Goal: Use online tool/utility: Use online tool/utility

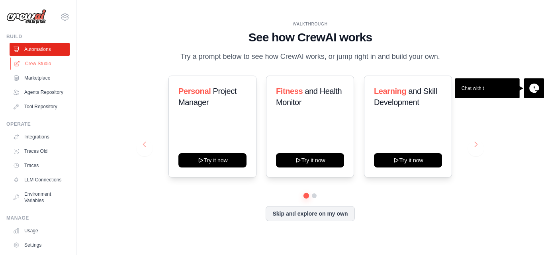
click at [36, 65] on link "Crew Studio" at bounding box center [40, 63] width 60 height 13
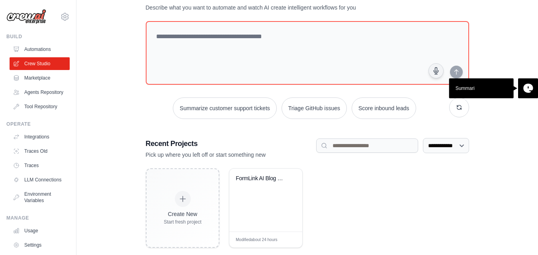
scroll to position [43, 0]
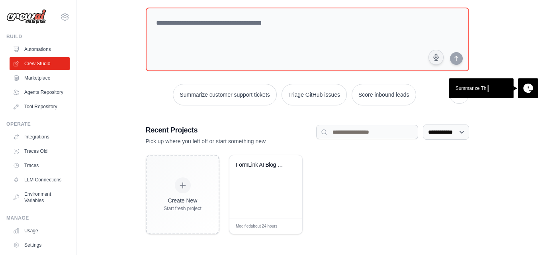
drag, startPoint x: 283, startPoint y: 162, endPoint x: 405, endPoint y: 205, distance: 129.3
click at [405, 205] on div "Create New Start fresh project FormLink AI Blog Generator - Daily ... Modified …" at bounding box center [307, 195] width 323 height 80
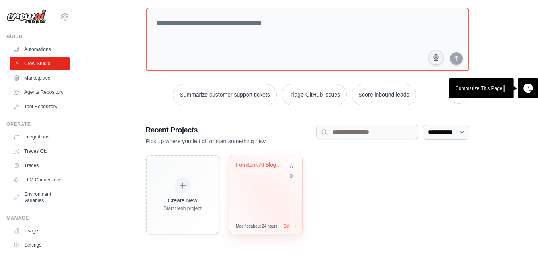
click at [271, 203] on div "FormLink AI Blog Generator - Daily ..." at bounding box center [265, 186] width 73 height 63
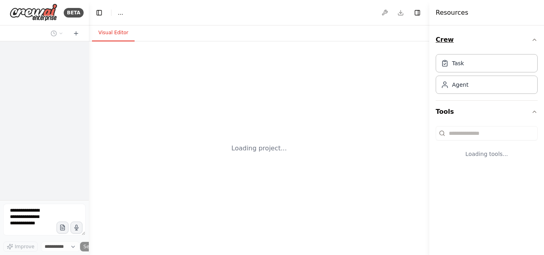
select select "****"
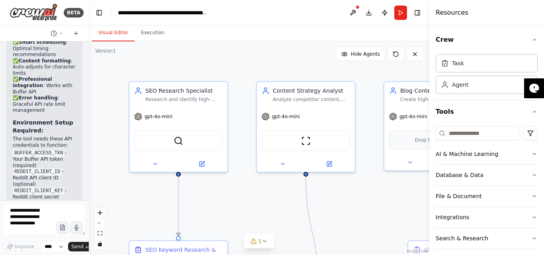
scroll to position [7278, 0]
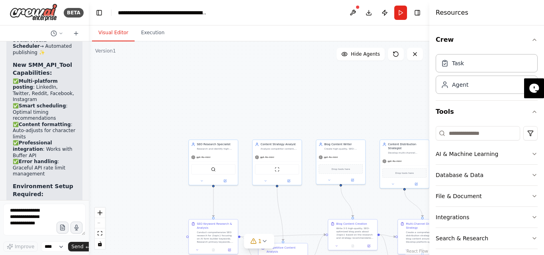
click at [252, 23] on header "**********" at bounding box center [259, 12] width 340 height 25
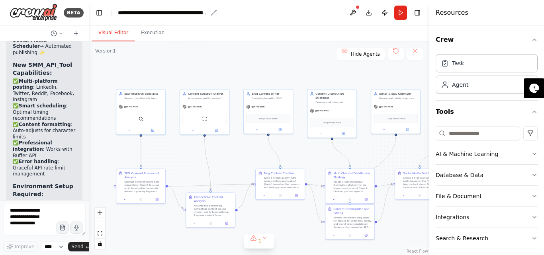
drag, startPoint x: 276, startPoint y: 68, endPoint x: 232, endPoint y: 84, distance: 46.4
click at [201, 17] on main "**********" at bounding box center [259, 127] width 340 height 255
click at [272, 152] on icon "Edge from 88bf03e7-da01-4050-80c4-055e15059513 to 115776bb-b499-4e61-87f9-56e30…" at bounding box center [272, 152] width 12 height 31
drag, startPoint x: 221, startPoint y: 152, endPoint x: 228, endPoint y: 150, distance: 7.6
click at [221, 152] on div ".deletable-edge-delete-btn { width: 20px; height: 20px; border: 0px solid #ffff…" at bounding box center [259, 148] width 340 height 214
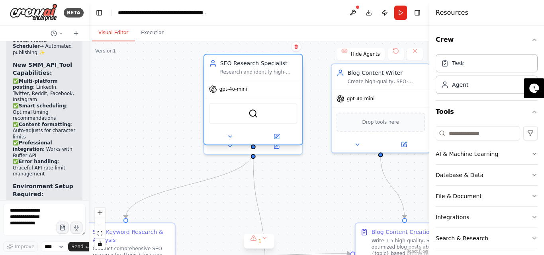
drag, startPoint x: 206, startPoint y: 106, endPoint x: 281, endPoint y: 105, distance: 75.3
click at [281, 105] on div "SerpApiGoogleSearchTool" at bounding box center [253, 113] width 88 height 21
click at [308, 181] on div ".deletable-edge-delete-btn { width: 20px; height: 20px; border: 0px solid #ffff…" at bounding box center [259, 148] width 340 height 214
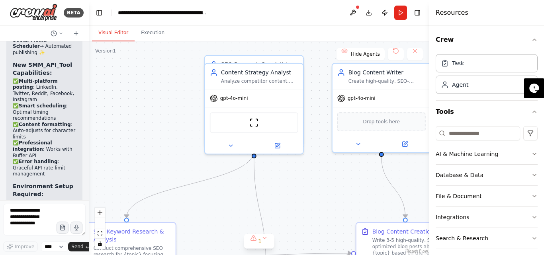
click at [286, 191] on div ".deletable-edge-delete-btn { width: 20px; height: 20px; border: 0px solid #ffff…" at bounding box center [259, 148] width 340 height 214
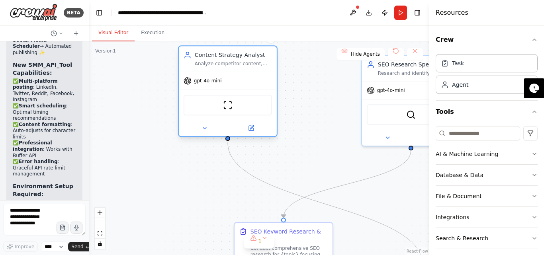
drag, startPoint x: 278, startPoint y: 91, endPoint x: 238, endPoint y: 63, distance: 49.5
click at [238, 63] on div "Content Strategy Analyst Analyze competitor content, identify content gaps, and…" at bounding box center [233, 59] width 77 height 16
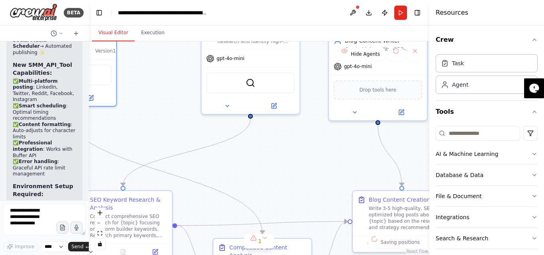
drag, startPoint x: 352, startPoint y: 140, endPoint x: 186, endPoint y: 113, distance: 167.8
click at [186, 113] on div ".deletable-edge-delete-btn { width: 20px; height: 20px; border: 0px solid #ffff…" at bounding box center [259, 148] width 340 height 214
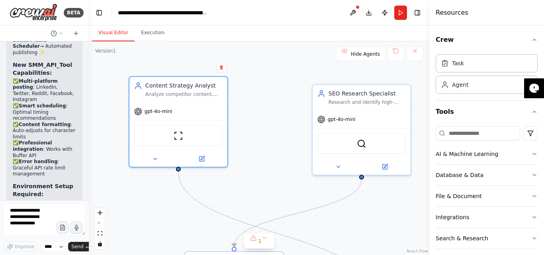
drag, startPoint x: 299, startPoint y: 173, endPoint x: 415, endPoint y: 230, distance: 129.4
click at [415, 230] on div ".deletable-edge-delete-btn { width: 20px; height: 20px; border: 0px solid #ffff…" at bounding box center [259, 148] width 340 height 214
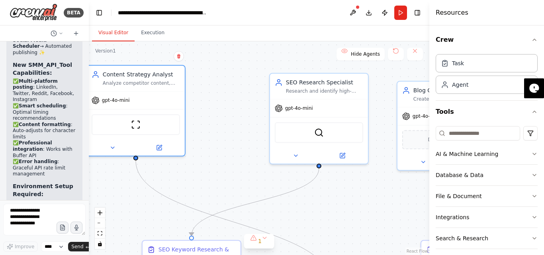
drag, startPoint x: 254, startPoint y: 148, endPoint x: 219, endPoint y: 132, distance: 38.7
click at [207, 135] on div ".deletable-edge-delete-btn { width: 20px; height: 20px; border: 0px solid #ffff…" at bounding box center [259, 148] width 340 height 214
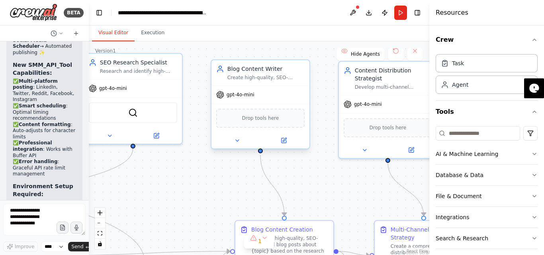
drag, startPoint x: 383, startPoint y: 211, endPoint x: 233, endPoint y: 127, distance: 171.7
click at [201, 195] on div ".deletable-edge-delete-btn { width: 20px; height: 20px; border: 0px solid #ffff…" at bounding box center [259, 148] width 340 height 214
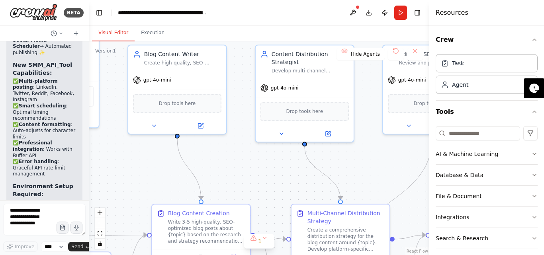
drag, startPoint x: 357, startPoint y: 169, endPoint x: 274, endPoint y: 153, distance: 84.3
click at [274, 153] on div ".deletable-edge-delete-btn { width: 20px; height: 20px; border: 0px solid #ffff…" at bounding box center [259, 148] width 340 height 214
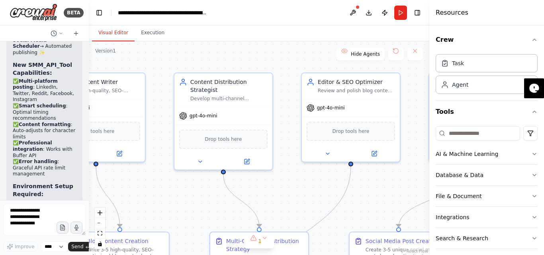
drag, startPoint x: 340, startPoint y: 153, endPoint x: 287, endPoint y: 188, distance: 63.2
click at [287, 188] on div ".deletable-edge-delete-btn { width: 20px; height: 20px; border: 0px solid #ffff…" at bounding box center [259, 148] width 340 height 214
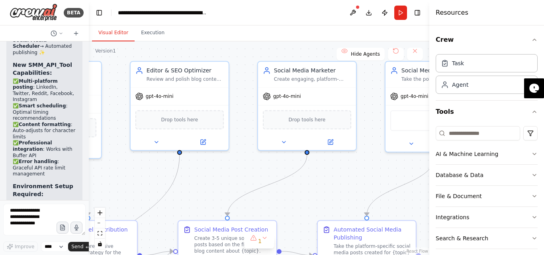
drag, startPoint x: 382, startPoint y: 192, endPoint x: 211, endPoint y: 181, distance: 171.5
click at [211, 181] on div ".deletable-edge-delete-btn { width: 20px; height: 20px; border: 0px solid #ffff…" at bounding box center [259, 148] width 340 height 214
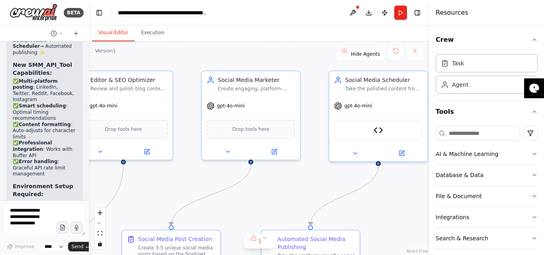
drag, startPoint x: 348, startPoint y: 170, endPoint x: 285, endPoint y: 181, distance: 63.7
click at [285, 181] on div ".deletable-edge-delete-btn { width: 20px; height: 20px; border: 0px solid #ffff…" at bounding box center [259, 148] width 340 height 214
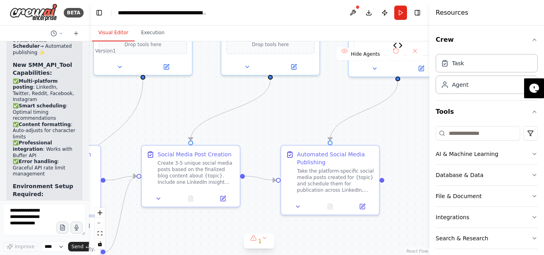
drag, startPoint x: 392, startPoint y: 194, endPoint x: 418, endPoint y: 108, distance: 89.4
click at [418, 108] on div ".deletable-edge-delete-btn { width: 20px; height: 20px; border: 0px solid #ffff…" at bounding box center [259, 148] width 340 height 214
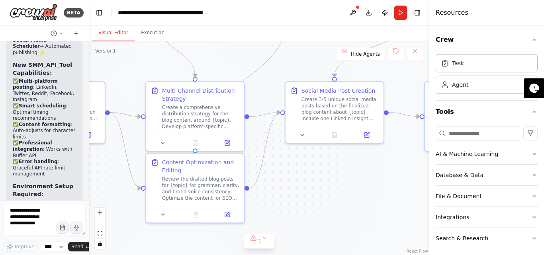
drag, startPoint x: 186, startPoint y: 235, endPoint x: 323, endPoint y: 168, distance: 151.9
click at [330, 169] on div ".deletable-edge-delete-btn { width: 20px; height: 20px; border: 0px solid #ffff…" at bounding box center [259, 148] width 340 height 214
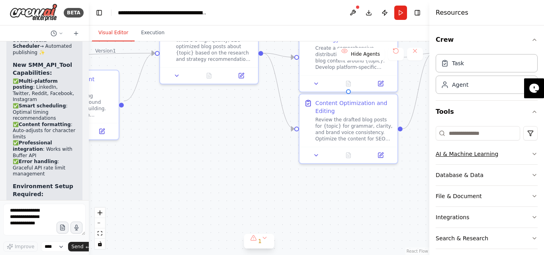
drag, startPoint x: 311, startPoint y: 199, endPoint x: 471, endPoint y: 151, distance: 166.1
click at [471, 151] on div "BETA a blog generator "# Expert Content Marketing & SEO Strategy Prompt Role & …" at bounding box center [272, 127] width 544 height 255
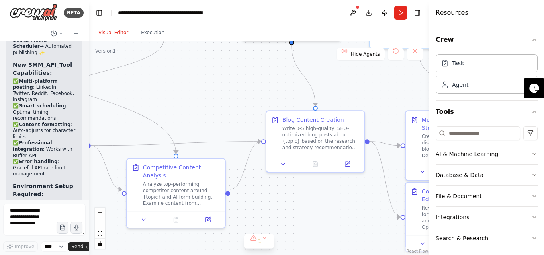
drag, startPoint x: 229, startPoint y: 136, endPoint x: 328, endPoint y: 211, distance: 124.2
click at [328, 215] on div ".deletable-edge-delete-btn { width: 20px; height: 20px; border: 0px solid #ffff…" at bounding box center [259, 148] width 340 height 214
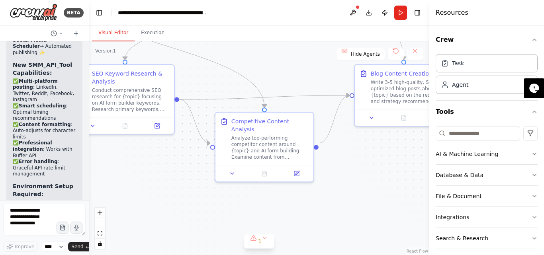
drag, startPoint x: 297, startPoint y: 210, endPoint x: 336, endPoint y: 192, distance: 42.9
click at [385, 161] on div ".deletable-edge-delete-btn { width: 20px; height: 20px; border: 0px solid #ffff…" at bounding box center [259, 148] width 340 height 214
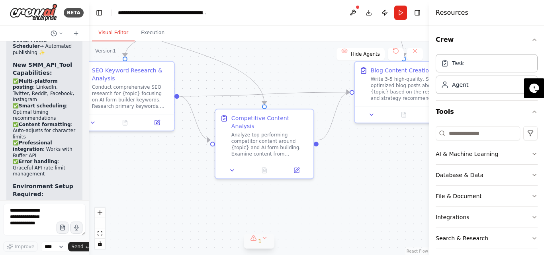
click at [262, 240] on button "1" at bounding box center [259, 241] width 31 height 15
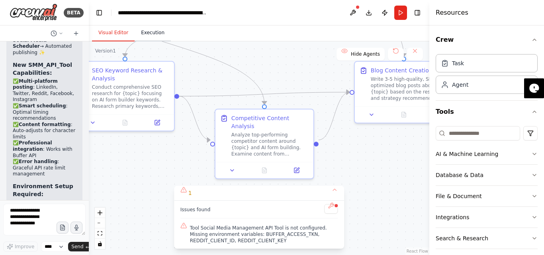
click at [144, 38] on button "Execution" at bounding box center [153, 33] width 36 height 17
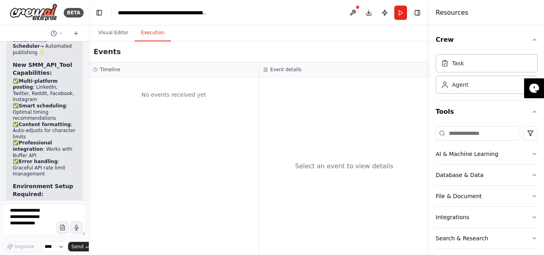
click at [191, 95] on div "No events received yet" at bounding box center [174, 94] width 162 height 27
click at [36, 213] on textarea at bounding box center [44, 220] width 82 height 32
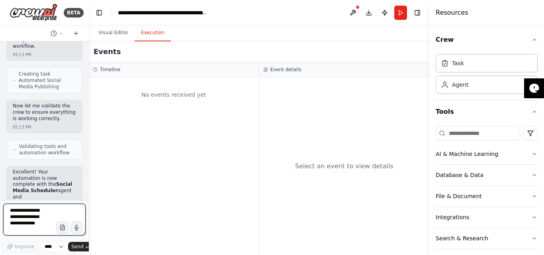
scroll to position [6920, 0]
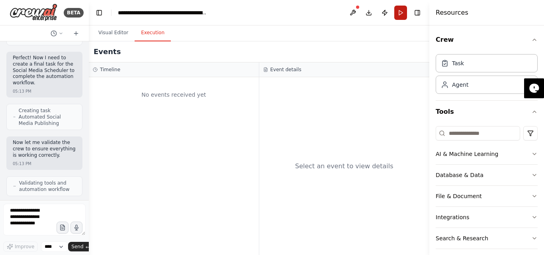
click at [402, 12] on button "Run" at bounding box center [400, 13] width 13 height 14
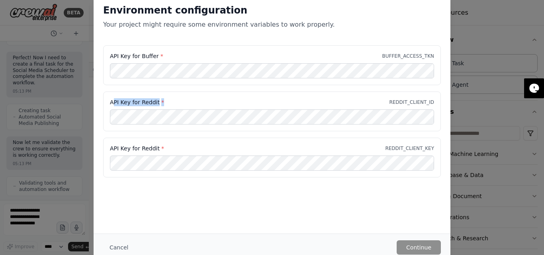
drag, startPoint x: 112, startPoint y: 100, endPoint x: 172, endPoint y: 97, distance: 60.2
click at [172, 97] on div "API Key for Reddit * REDDIT_CLIENT_ID" at bounding box center [272, 112] width 338 height 40
drag, startPoint x: 171, startPoint y: 102, endPoint x: 84, endPoint y: 102, distance: 86.8
click at [84, 102] on div "Environment configuration Your project might require some environment variables…" at bounding box center [272, 127] width 544 height 255
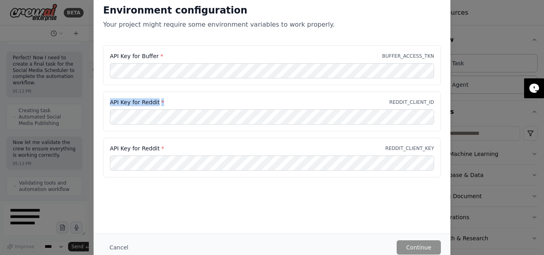
copy label "API Key for Reddit *"
